Goal: Navigation & Orientation: Find specific page/section

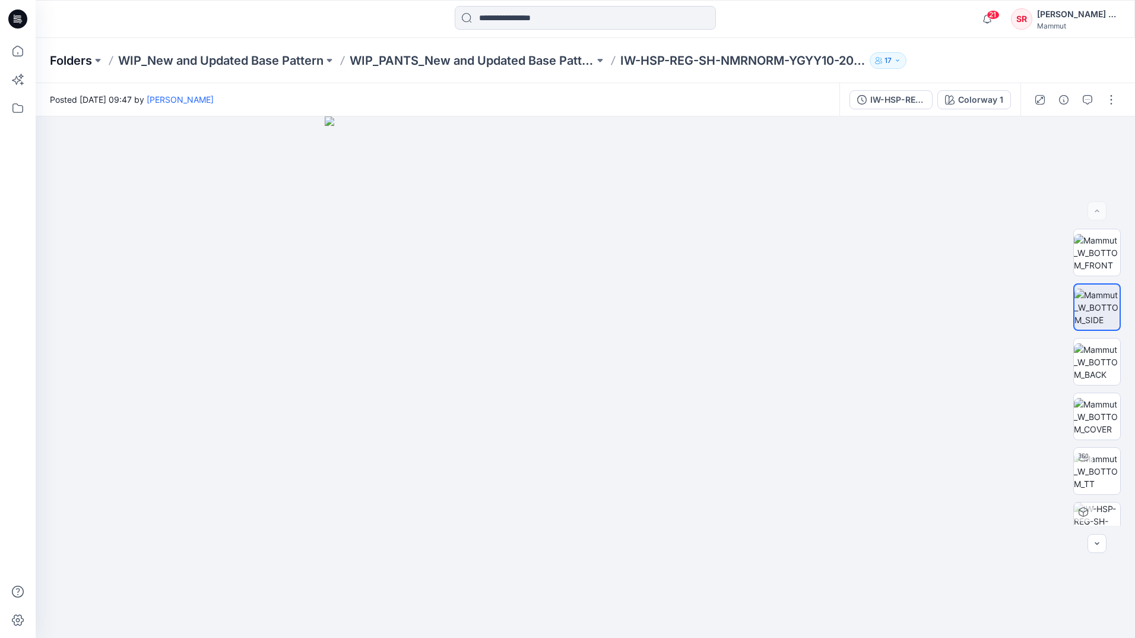
click at [73, 62] on p "Folders" at bounding box center [71, 60] width 42 height 17
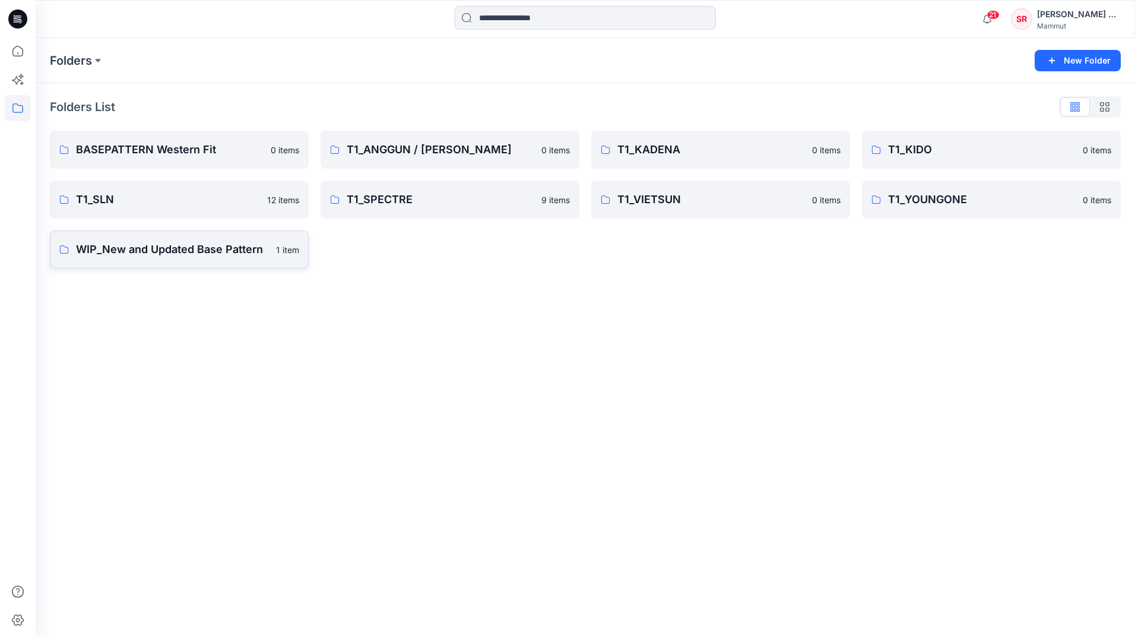
click at [201, 259] on link "WIP_New and Updated Base Pattern 1 item" at bounding box center [179, 249] width 259 height 38
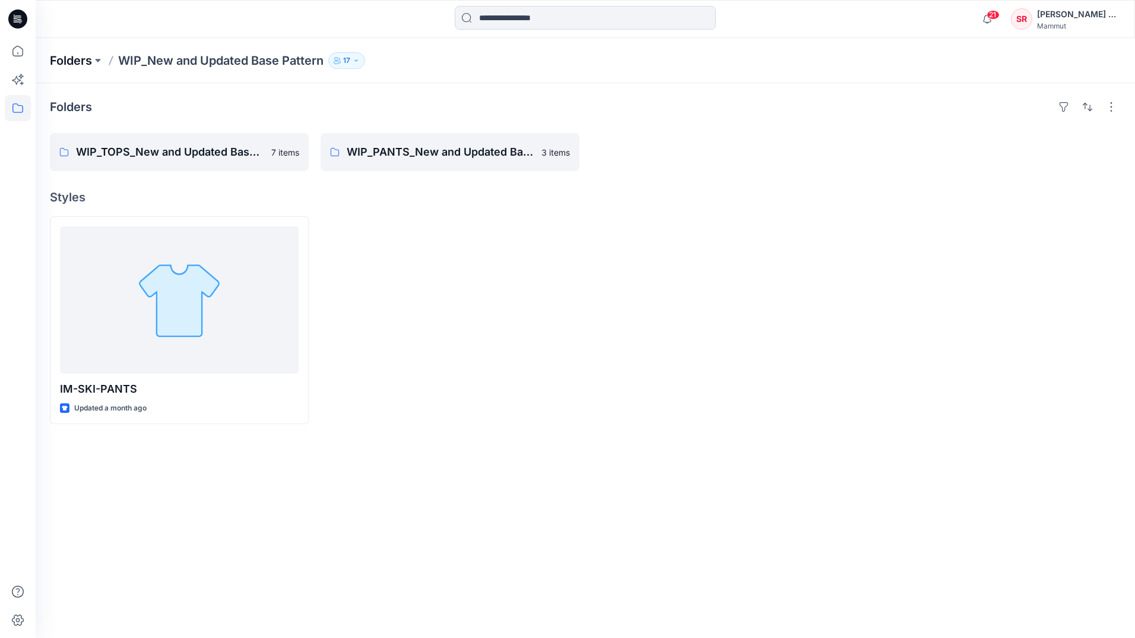
click at [69, 64] on p "Folders" at bounding box center [71, 60] width 42 height 17
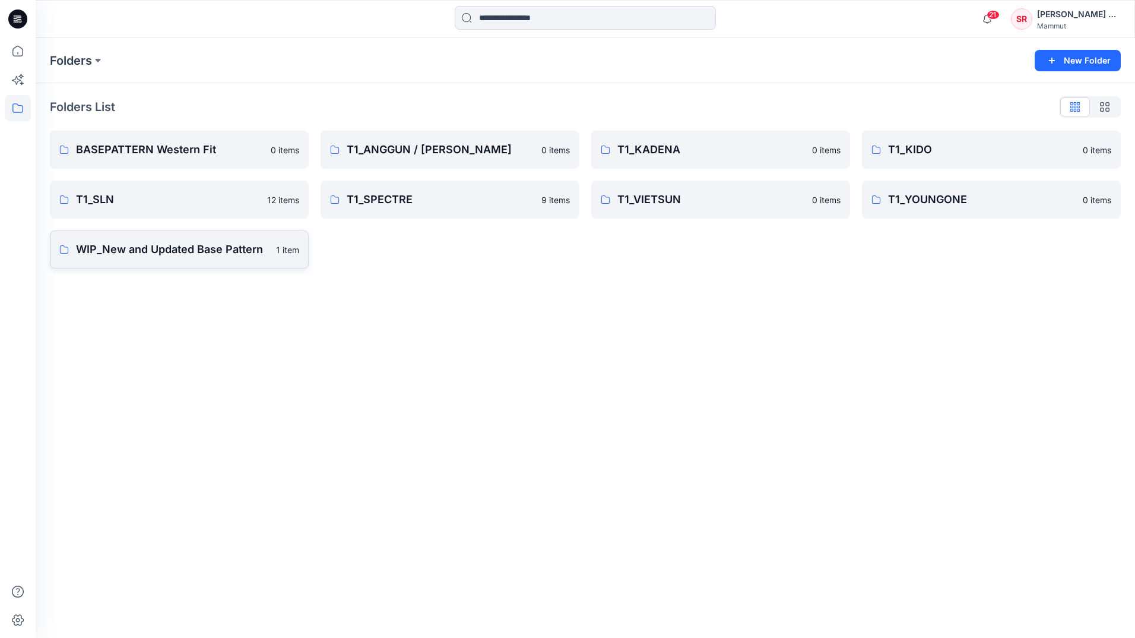
click at [161, 246] on p "WIP_New and Updated Base Pattern" at bounding box center [172, 249] width 193 height 17
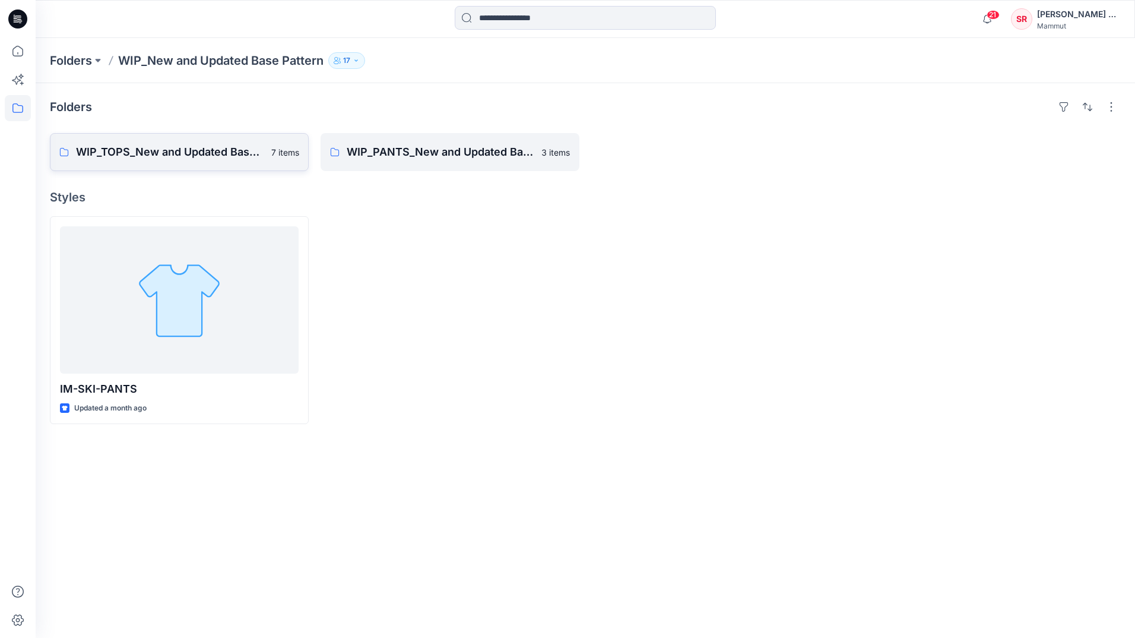
click at [173, 153] on p "WIP_TOPS_New and Updated Base Patterns" at bounding box center [170, 152] width 188 height 17
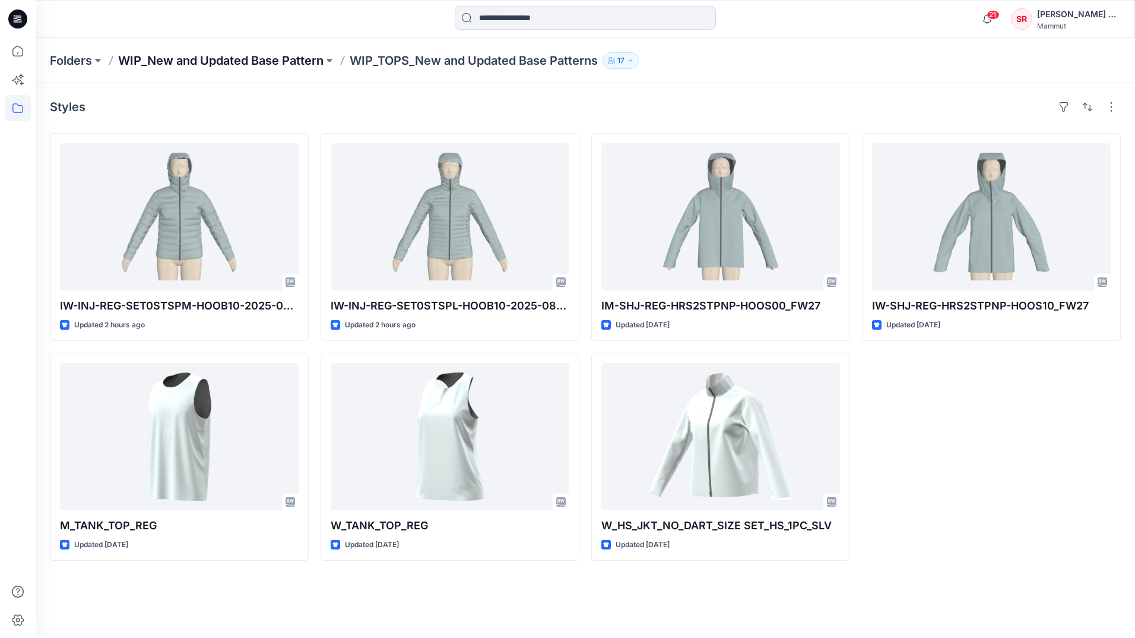
click at [156, 55] on p "WIP_New and Updated Base Pattern" at bounding box center [220, 60] width 205 height 17
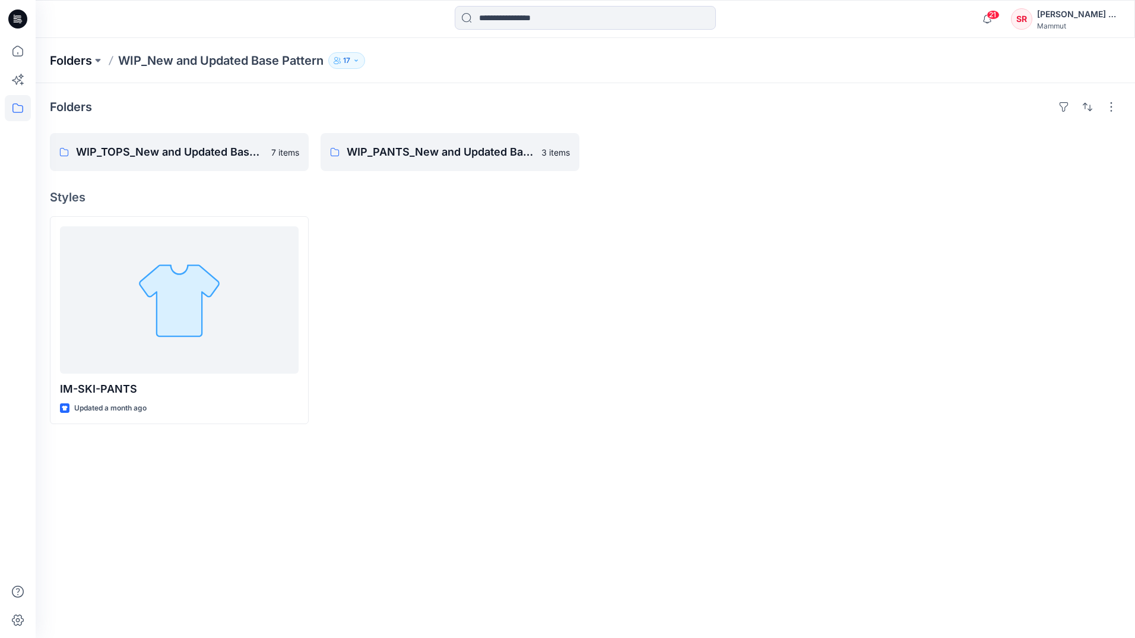
click at [84, 66] on p "Folders" at bounding box center [71, 60] width 42 height 17
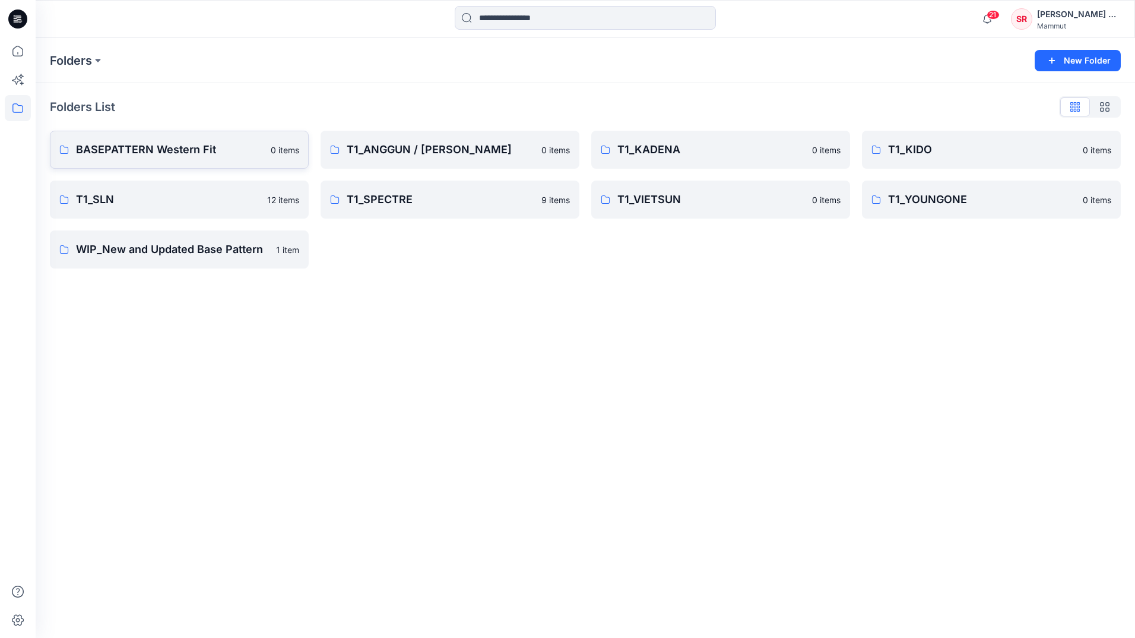
click at [143, 154] on p "BASEPATTERN Western Fit" at bounding box center [170, 149] width 188 height 17
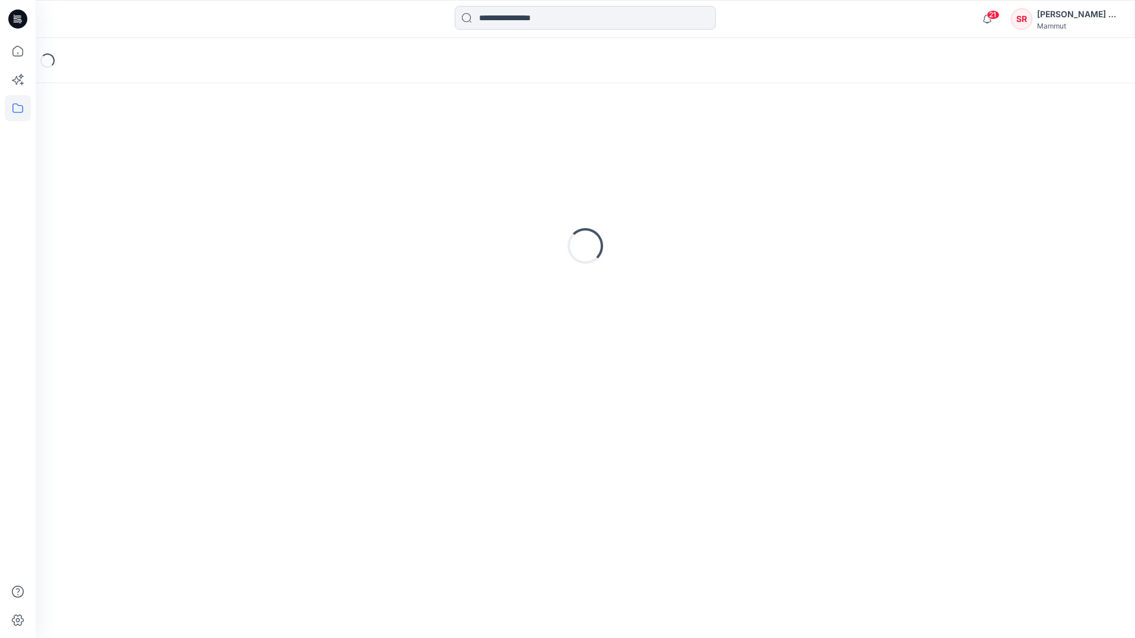
click at [143, 154] on div "Loading..." at bounding box center [585, 245] width 1071 height 297
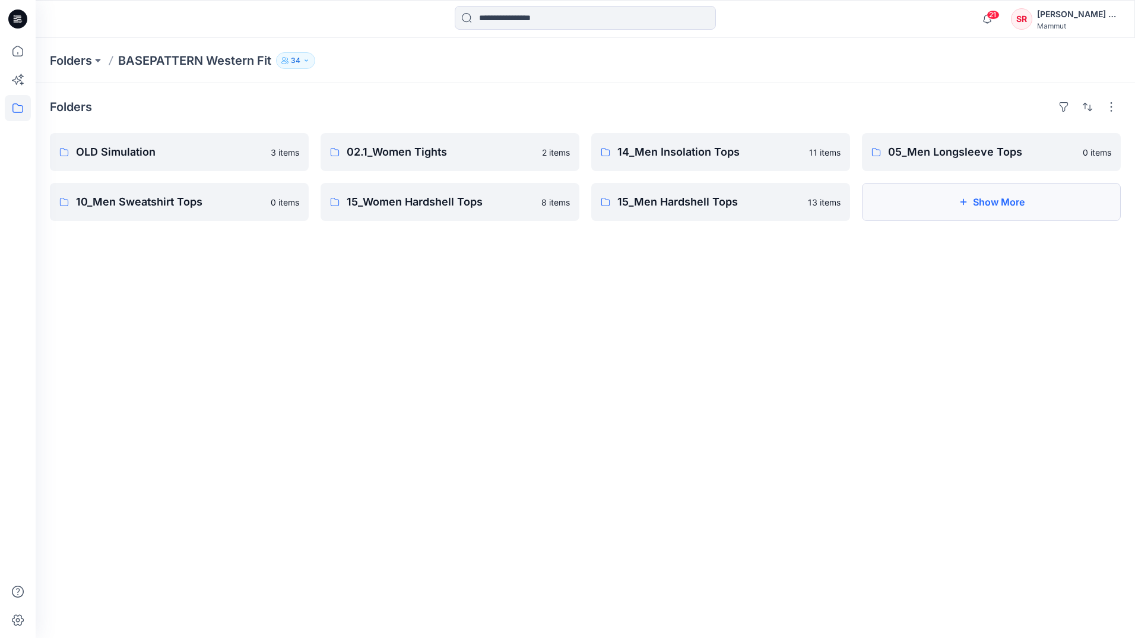
click at [900, 204] on button "Show More" at bounding box center [991, 202] width 259 height 38
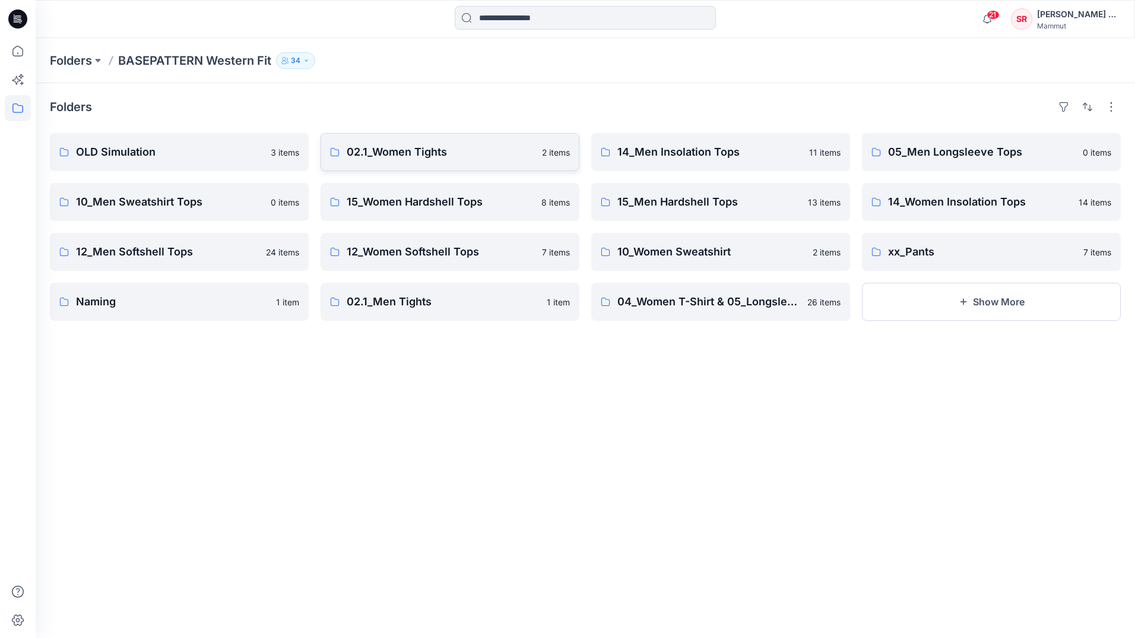
click at [476, 158] on p "02.1_Women Tights" at bounding box center [441, 152] width 188 height 17
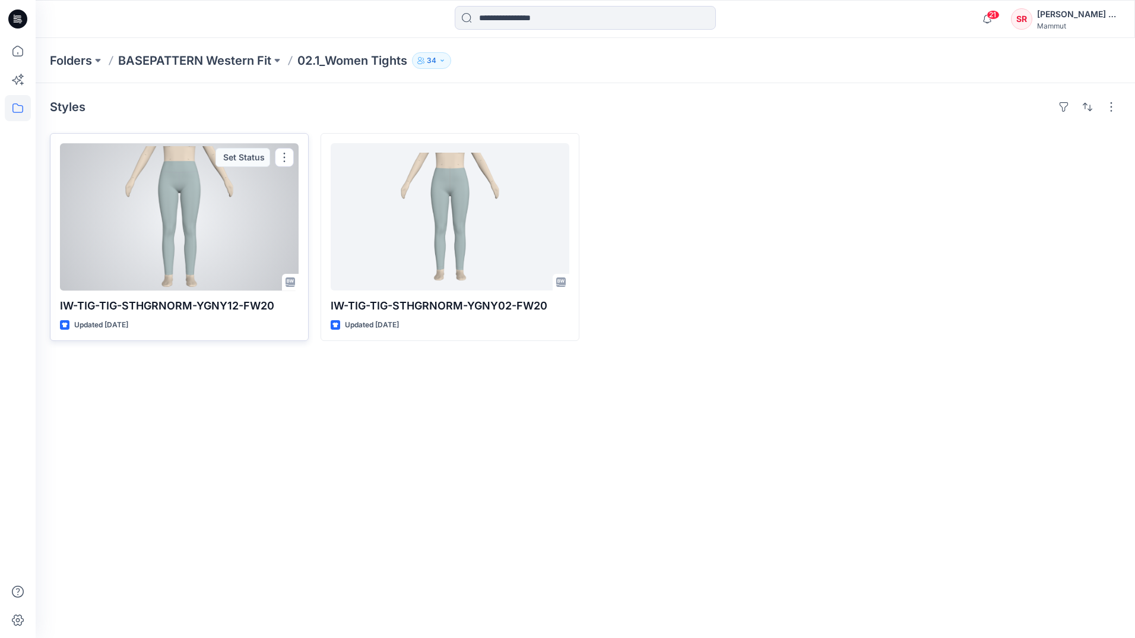
click at [192, 252] on div at bounding box center [179, 216] width 239 height 147
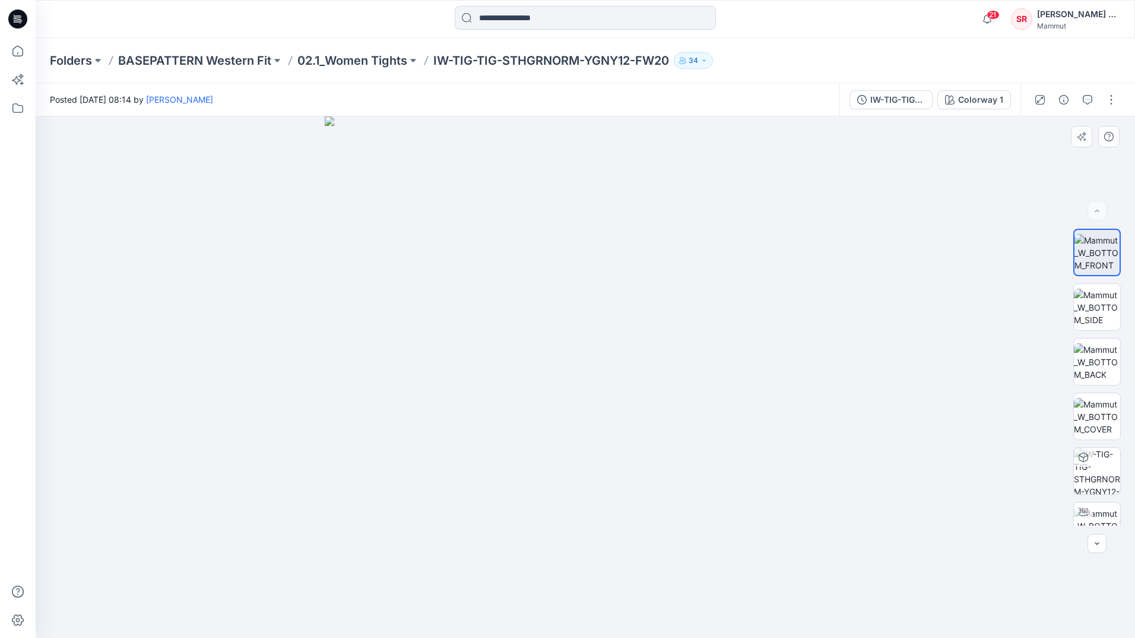
drag, startPoint x: 760, startPoint y: 417, endPoint x: 678, endPoint y: 417, distance: 81.9
click at [1114, 316] on img at bounding box center [1097, 306] width 46 height 37
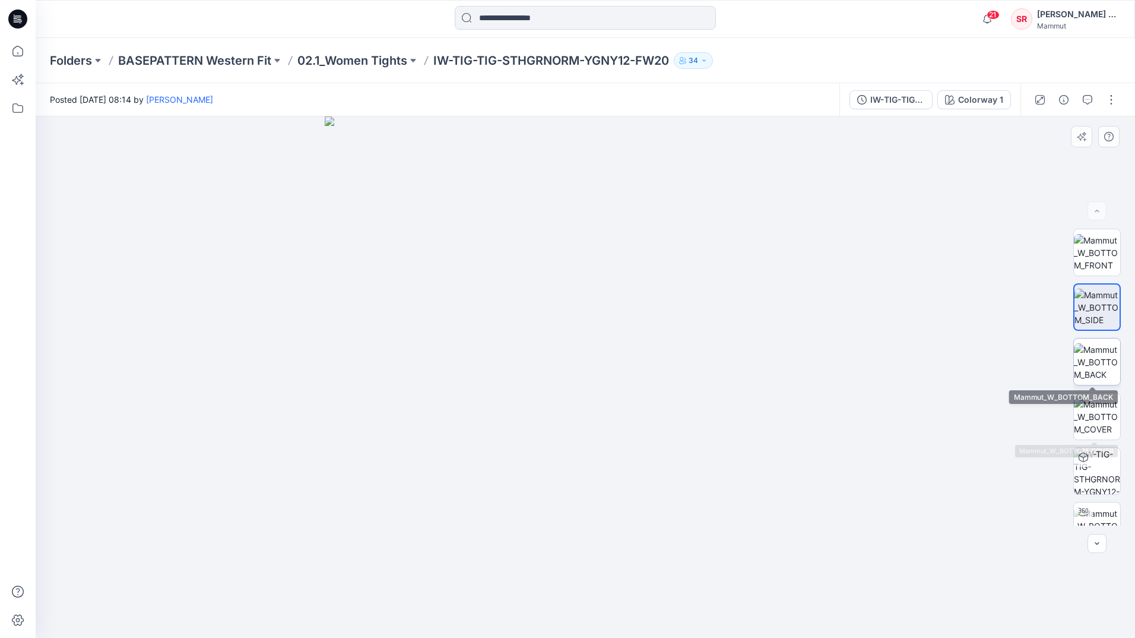
click at [1090, 367] on img at bounding box center [1097, 361] width 46 height 37
drag, startPoint x: 692, startPoint y: 477, endPoint x: 686, endPoint y: 515, distance: 38.0
click at [335, 63] on p "02.1_Women Tights" at bounding box center [352, 60] width 110 height 17
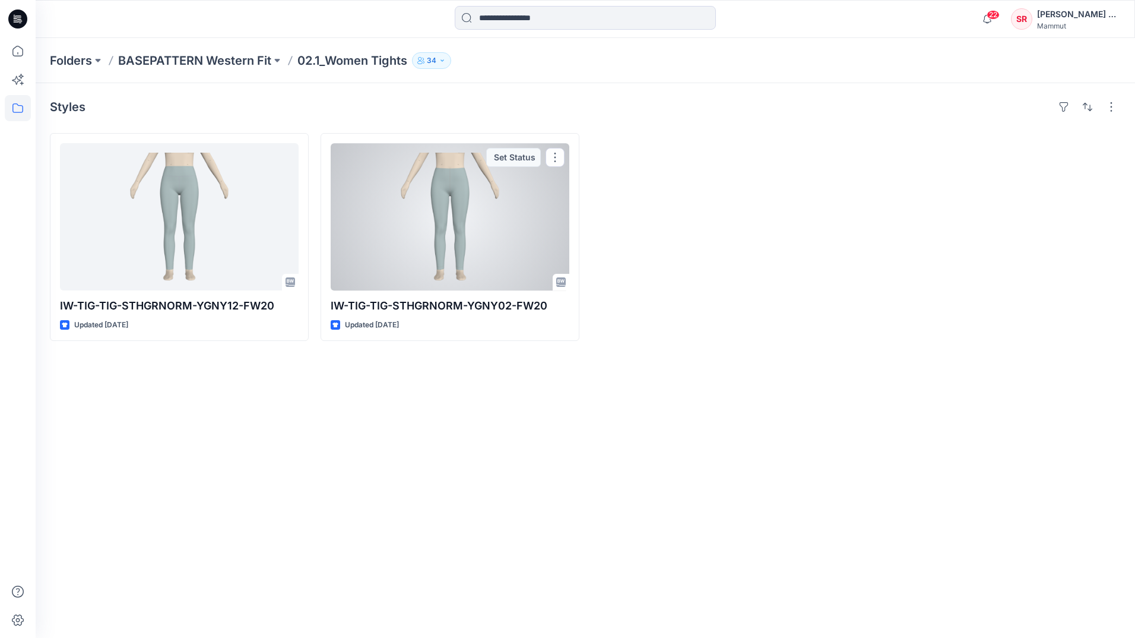
click at [395, 216] on div at bounding box center [450, 216] width 239 height 147
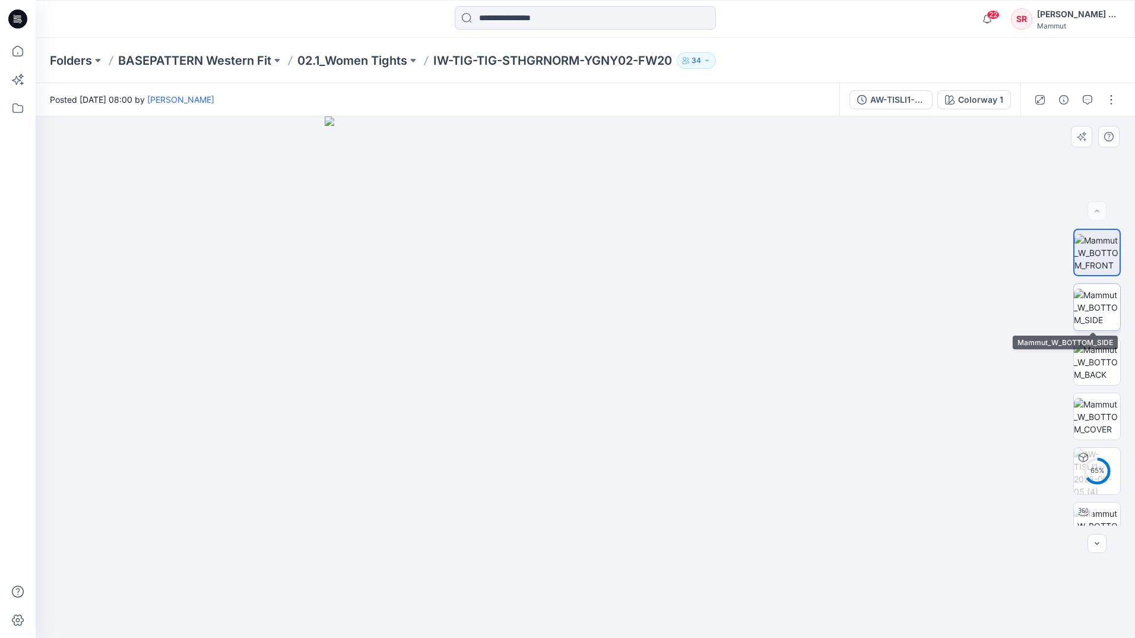
click at [1077, 305] on img at bounding box center [1097, 306] width 46 height 37
click at [174, 64] on p "BASEPATTERN Western Fit" at bounding box center [194, 60] width 153 height 17
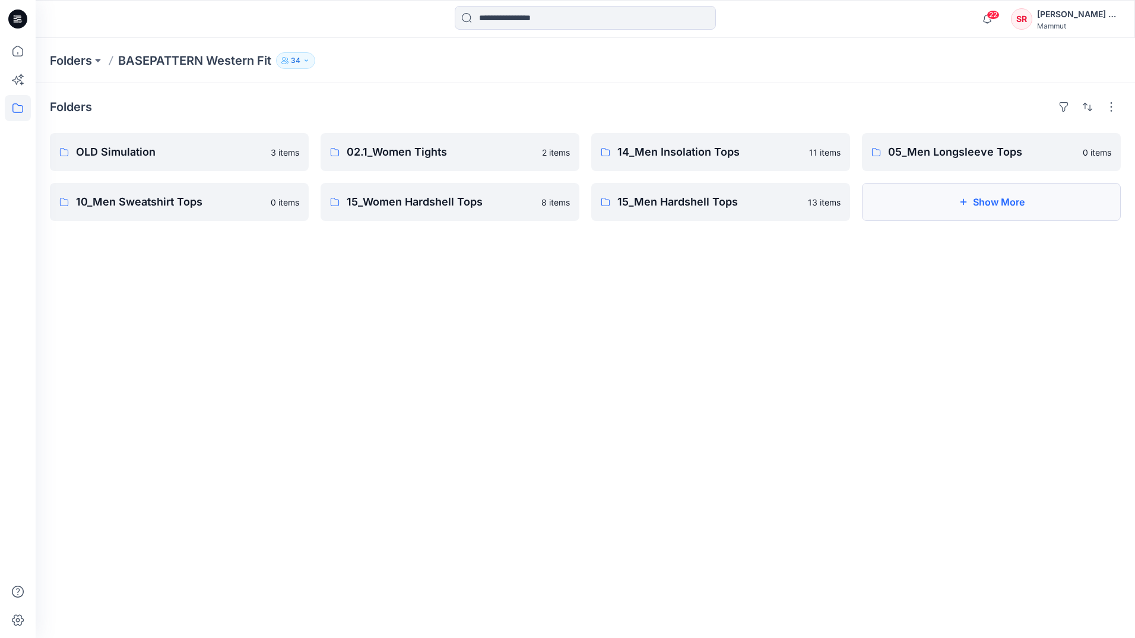
click at [971, 210] on button "Show More" at bounding box center [991, 202] width 259 height 38
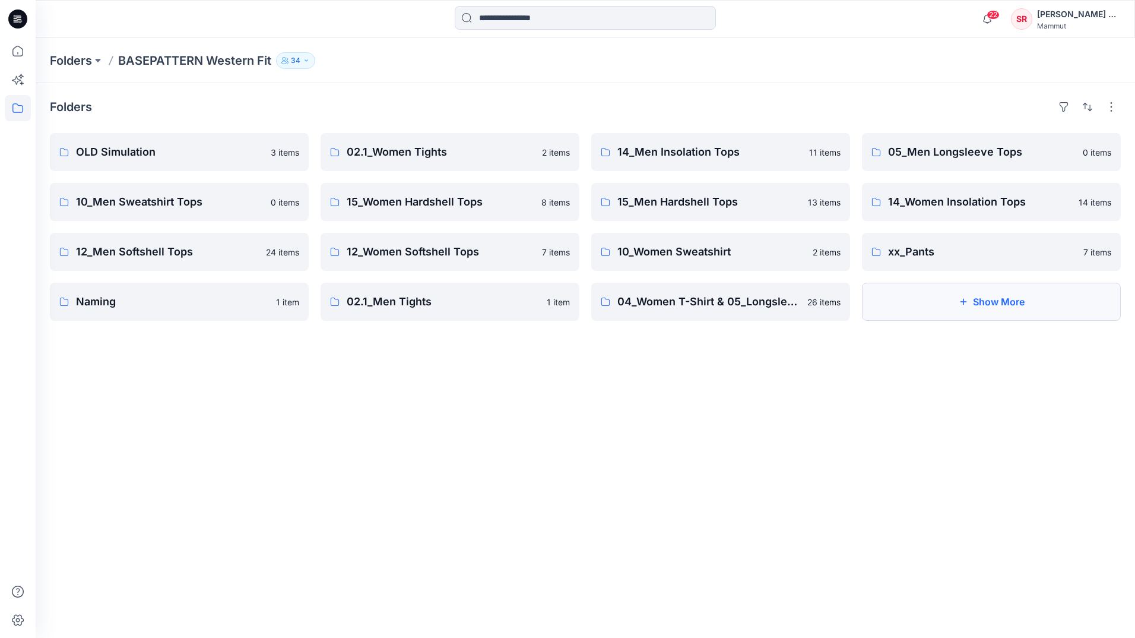
click at [893, 317] on button "Show More" at bounding box center [991, 302] width 259 height 38
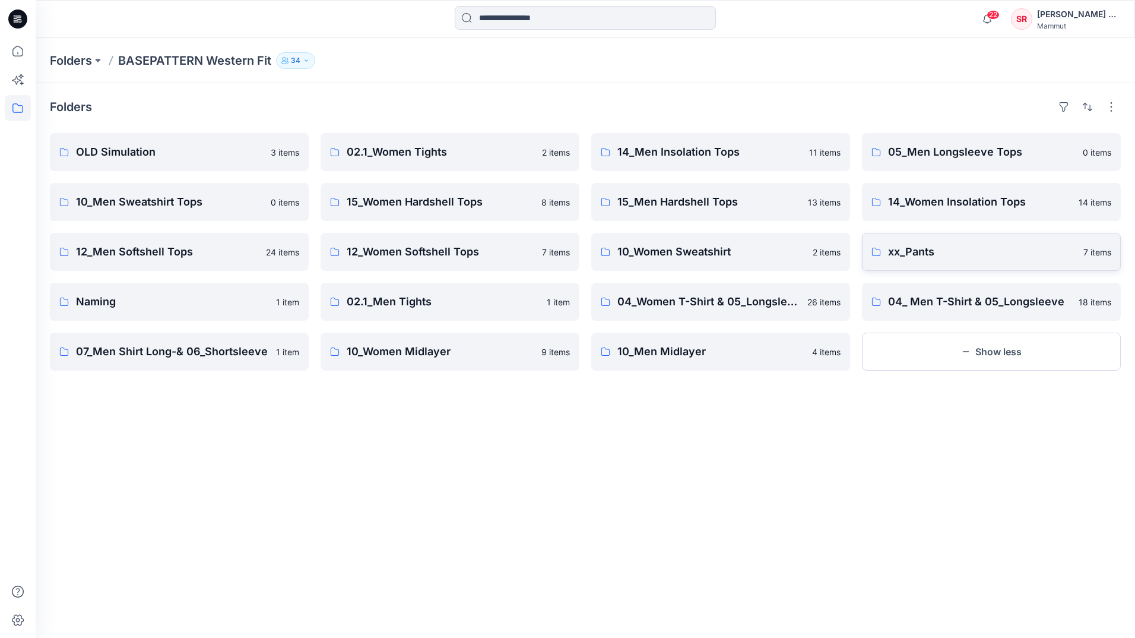
click at [966, 257] on p "xx_Pants" at bounding box center [982, 251] width 188 height 17
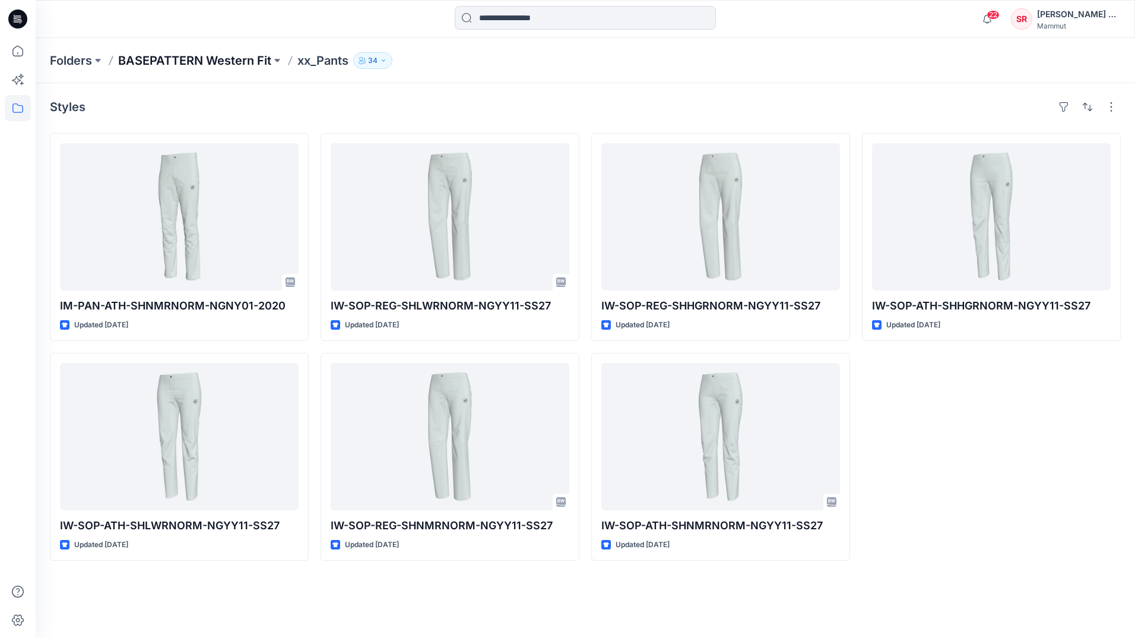
click at [214, 61] on p "BASEPATTERN Western Fit" at bounding box center [194, 60] width 153 height 17
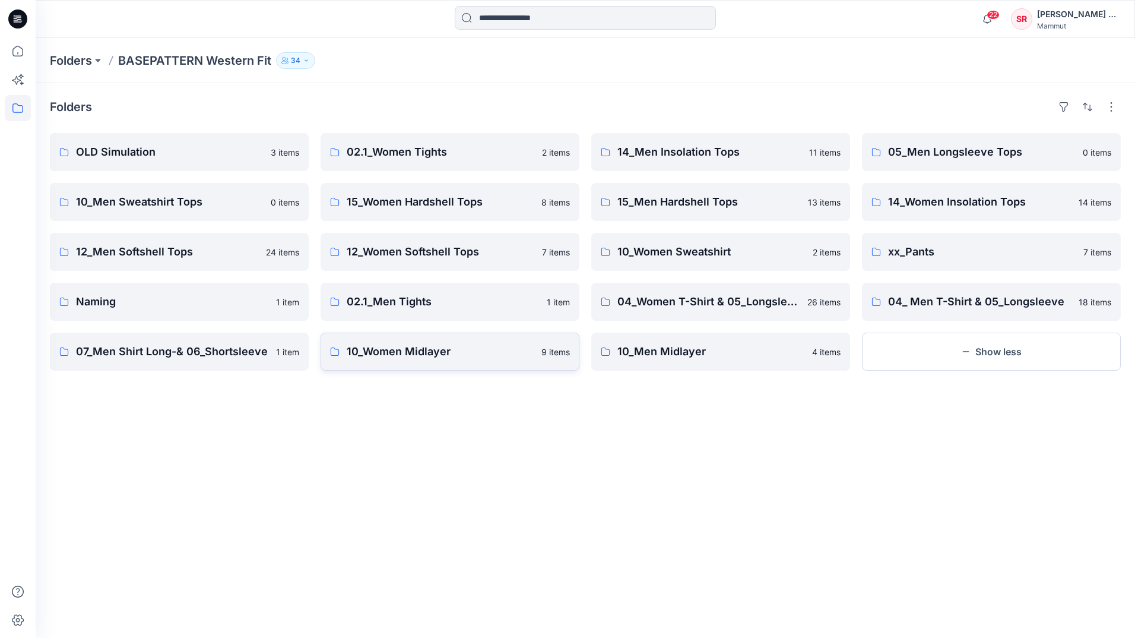
click at [437, 359] on p "10_Women Midlayer" at bounding box center [441, 351] width 188 height 17
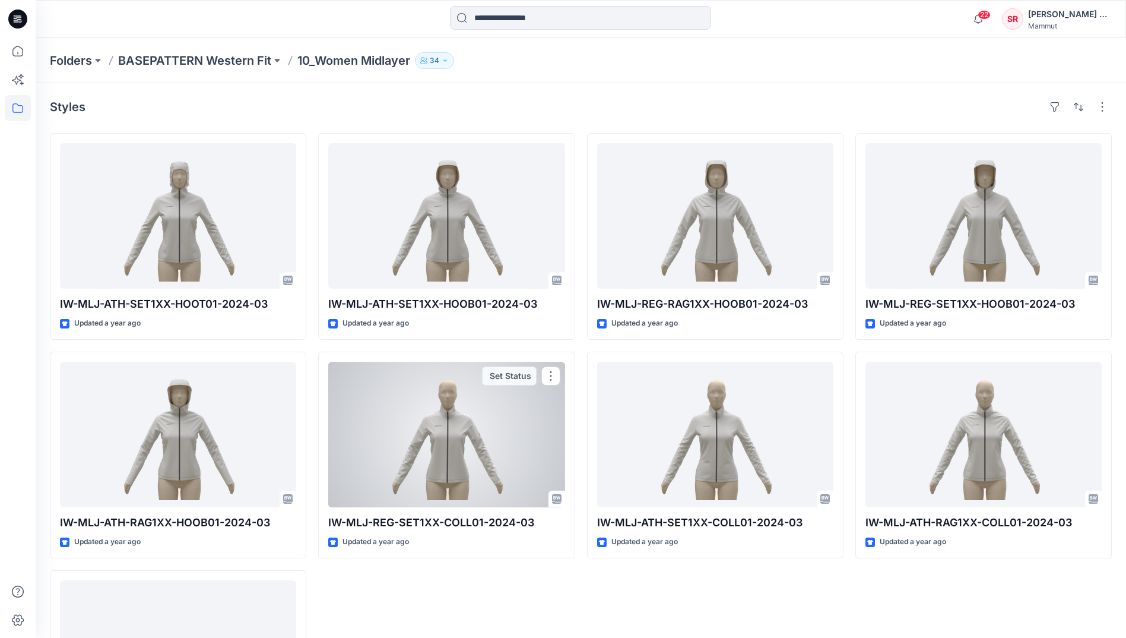
scroll to position [153, 0]
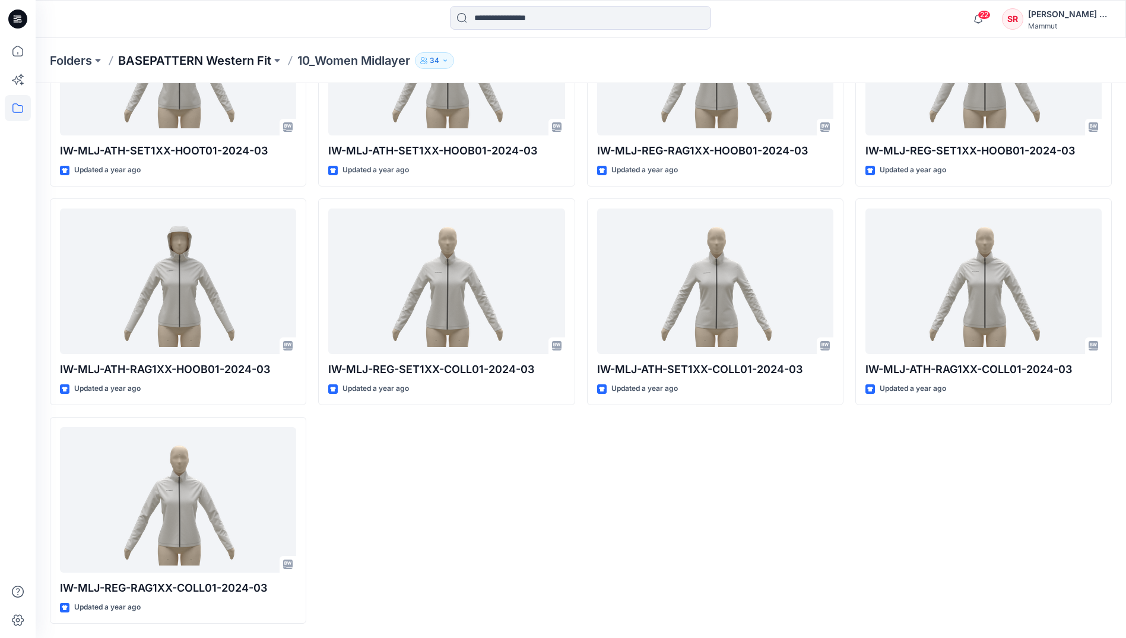
click at [214, 64] on p "BASEPATTERN Western Fit" at bounding box center [194, 60] width 153 height 17
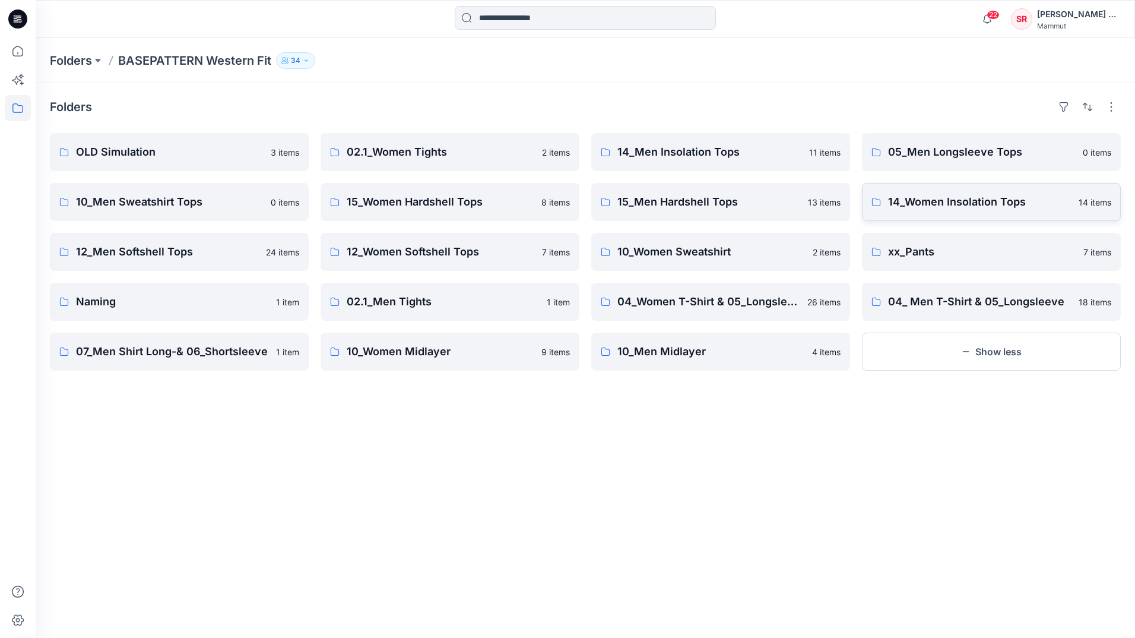
click at [897, 208] on p "14_Women Insolation Tops" at bounding box center [979, 202] width 183 height 17
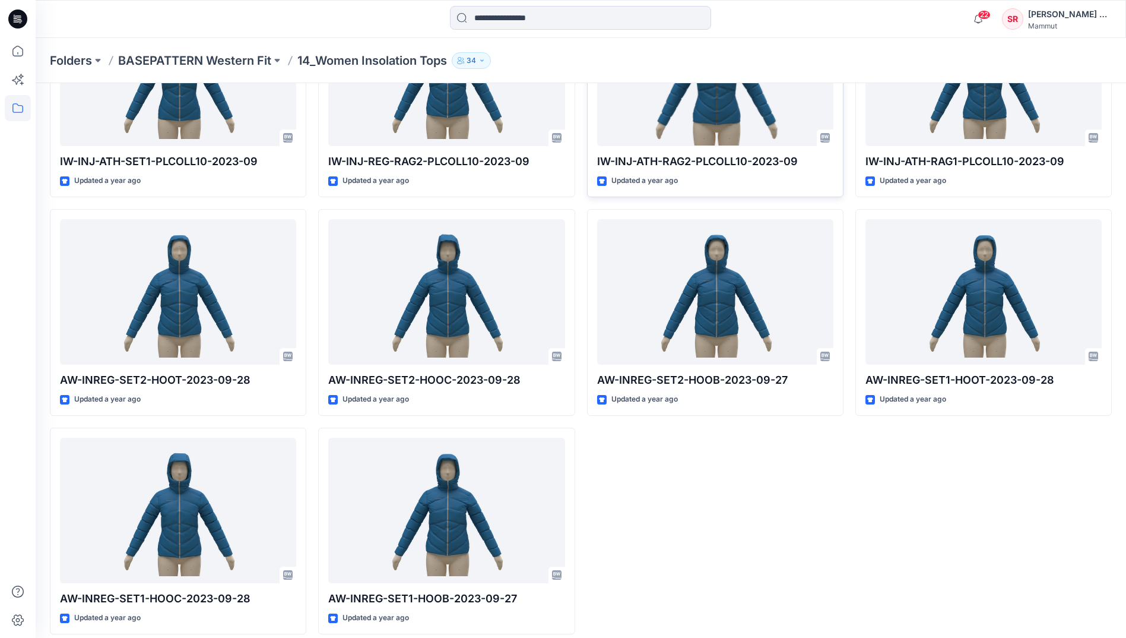
scroll to position [75, 0]
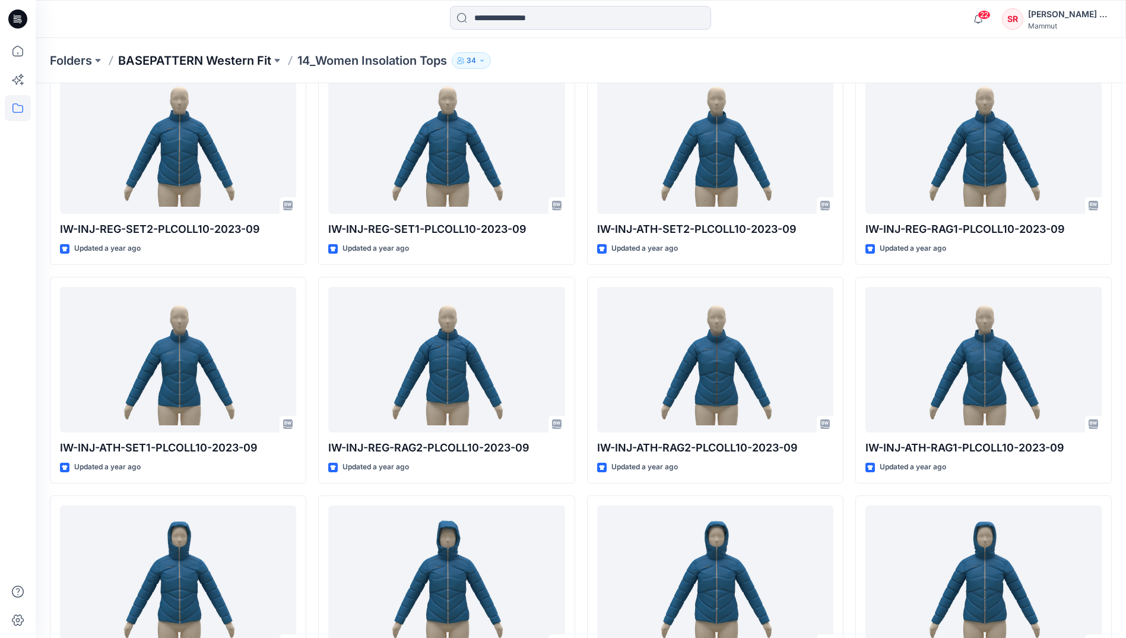
click at [163, 61] on p "BASEPATTERN Western Fit" at bounding box center [194, 60] width 153 height 17
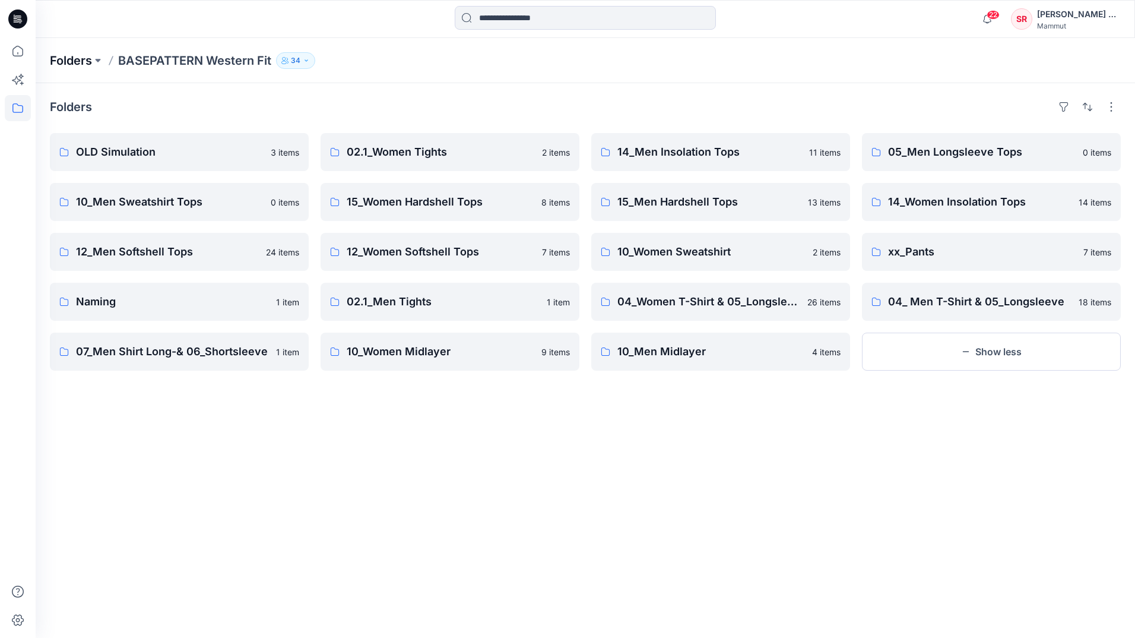
click at [59, 64] on p "Folders" at bounding box center [71, 60] width 42 height 17
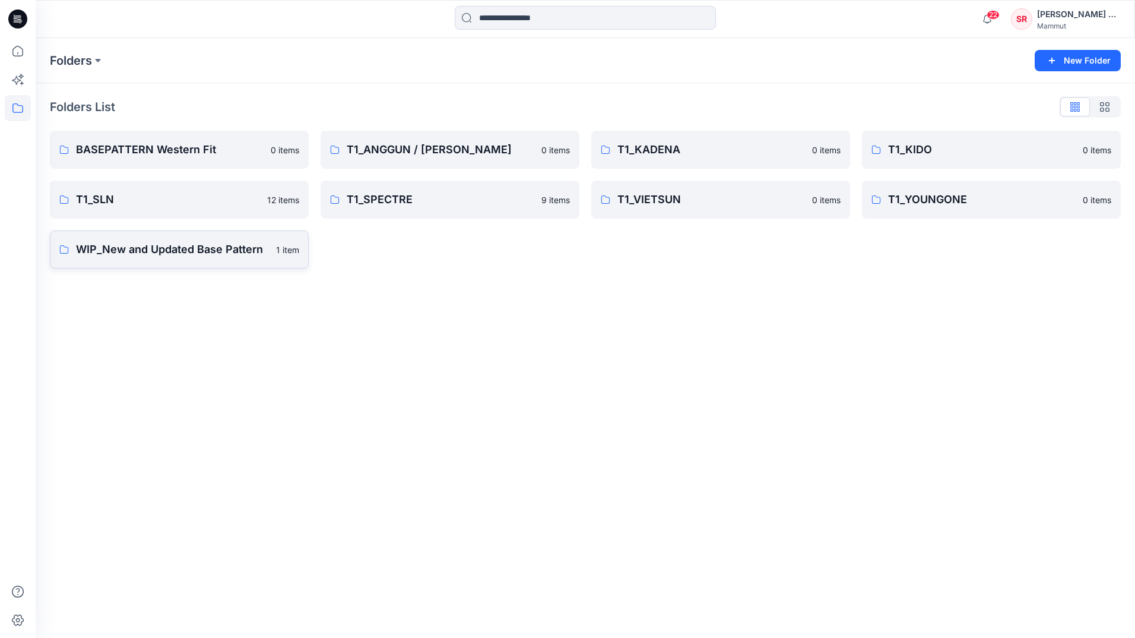
click at [223, 257] on p "WIP_New and Updated Base Pattern" at bounding box center [172, 249] width 193 height 17
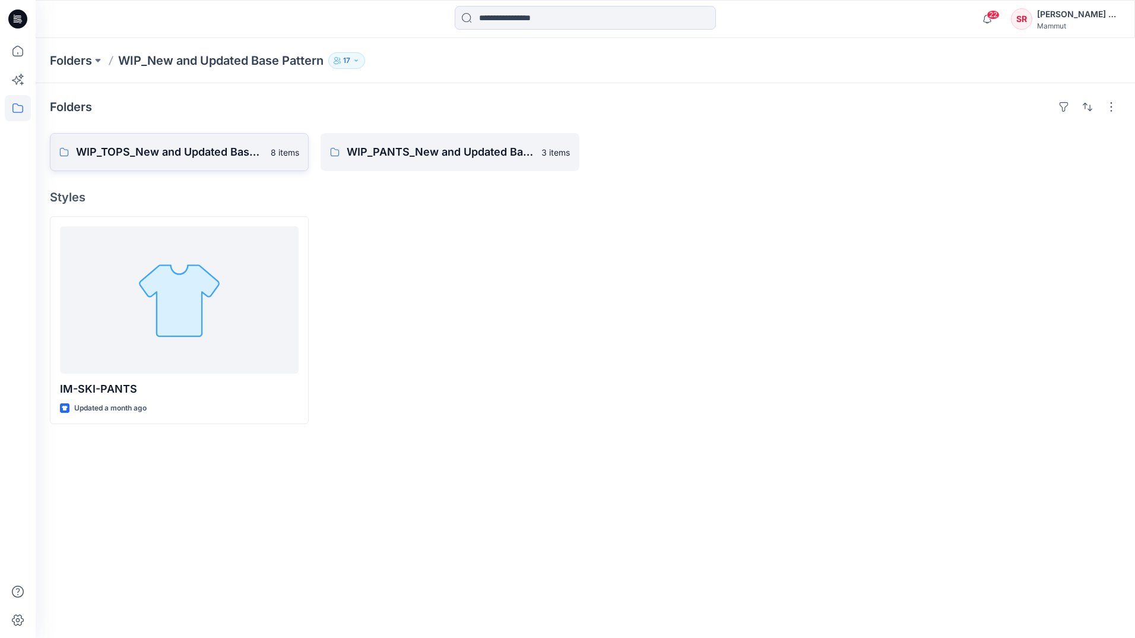
click at [229, 151] on p "WIP_TOPS_New and Updated Base Patterns" at bounding box center [170, 152] width 188 height 17
